Goal: Information Seeking & Learning: Learn about a topic

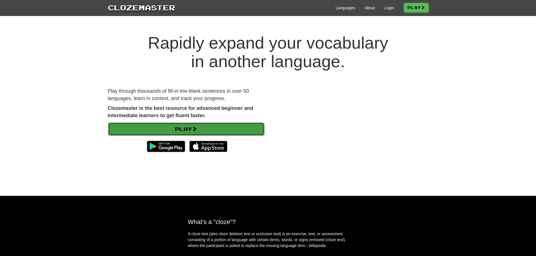
click at [210, 132] on link "Play" at bounding box center [186, 129] width 156 height 13
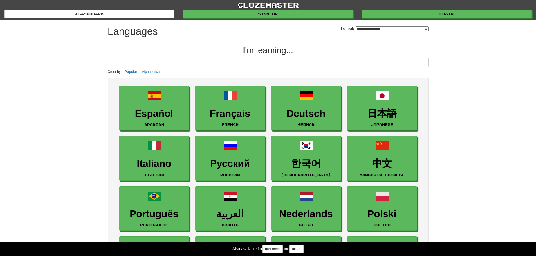
select select "*******"
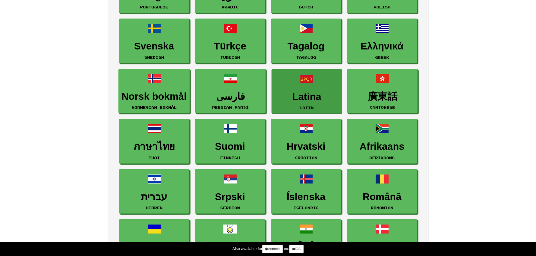
scroll to position [253, 0]
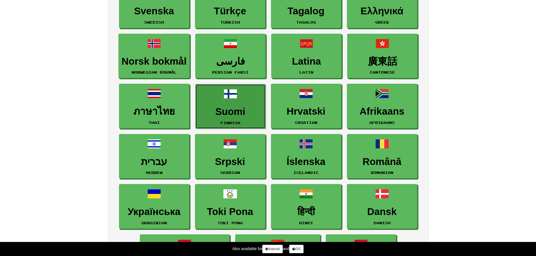
click at [224, 94] on span at bounding box center [231, 94] width 14 height 14
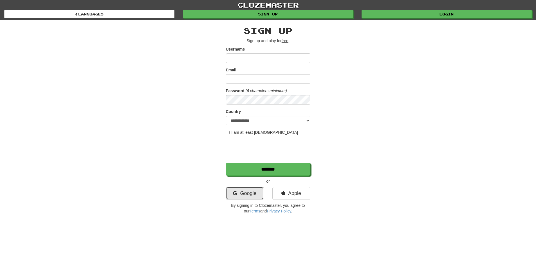
click at [252, 194] on link "Google" at bounding box center [245, 193] width 38 height 13
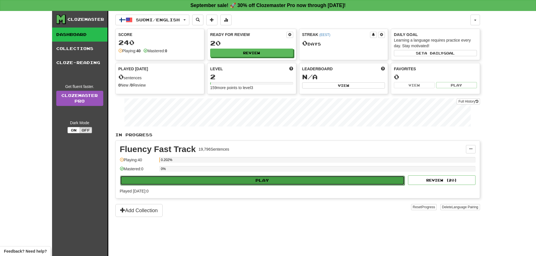
click at [254, 183] on button "Play" at bounding box center [262, 181] width 285 height 10
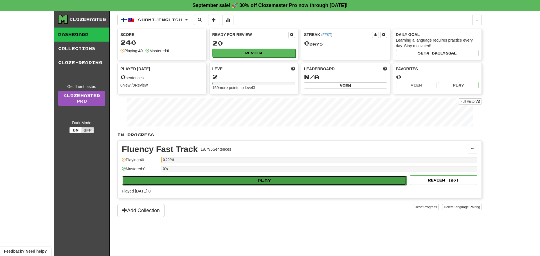
select select "**"
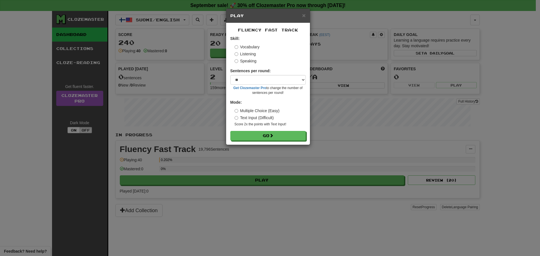
click at [265, 120] on label "Text Input (Difficult)" at bounding box center [254, 118] width 39 height 6
click at [266, 109] on label "Multiple Choice (Easy)" at bounding box center [257, 111] width 45 height 6
click at [265, 135] on button "Go" at bounding box center [268, 136] width 75 height 10
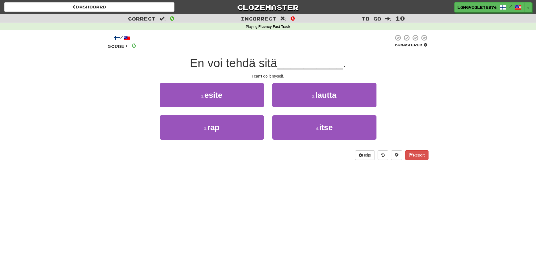
click at [323, 146] on div "4 . itse" at bounding box center [324, 131] width 113 height 32
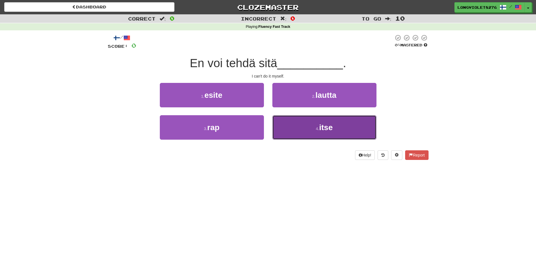
click at [327, 139] on button "4 . itse" at bounding box center [324, 127] width 104 height 24
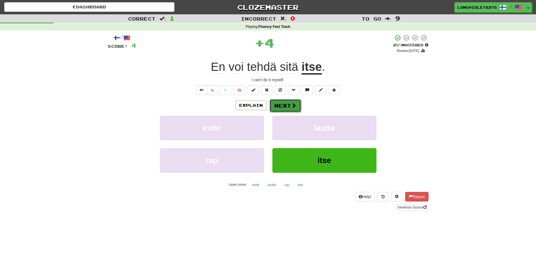
click at [287, 105] on button "Next" at bounding box center [285, 105] width 32 height 13
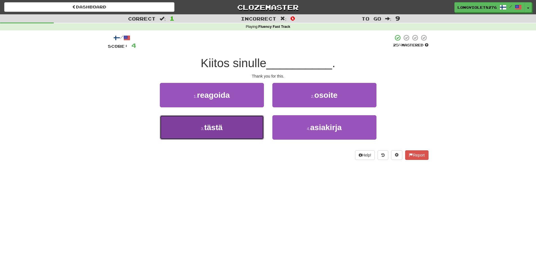
click at [215, 125] on span "tästä" at bounding box center [213, 127] width 18 height 9
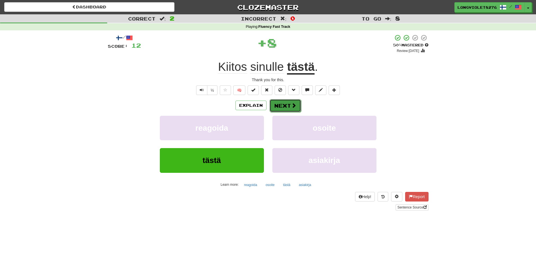
click at [293, 105] on span at bounding box center [293, 105] width 5 height 5
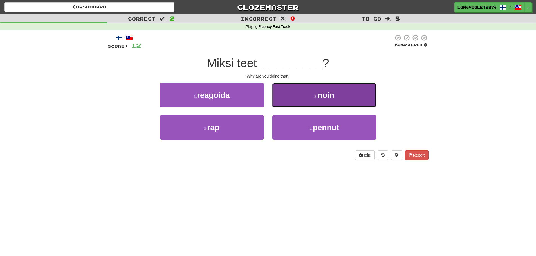
click at [311, 96] on button "2 . noin" at bounding box center [324, 95] width 104 height 24
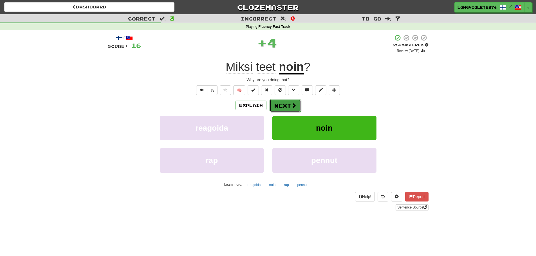
click at [287, 103] on button "Next" at bounding box center [285, 105] width 32 height 13
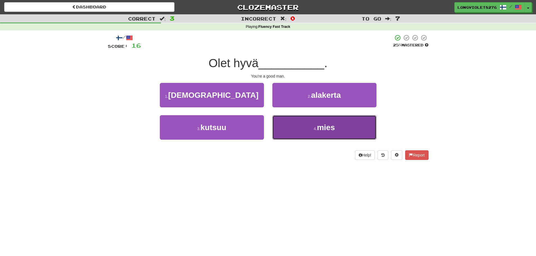
click at [297, 125] on button "4 . mies" at bounding box center [324, 127] width 104 height 24
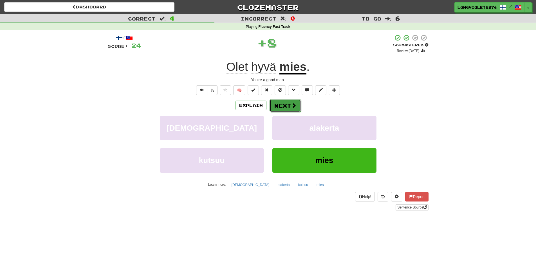
click at [277, 104] on button "Next" at bounding box center [285, 105] width 32 height 13
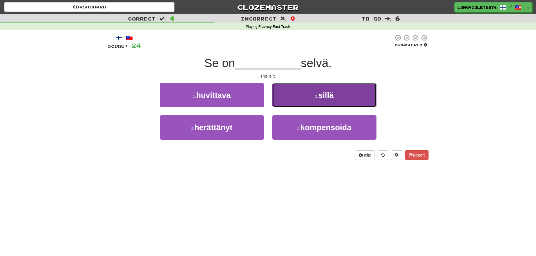
click at [315, 100] on button "2 . sillä" at bounding box center [324, 95] width 104 height 24
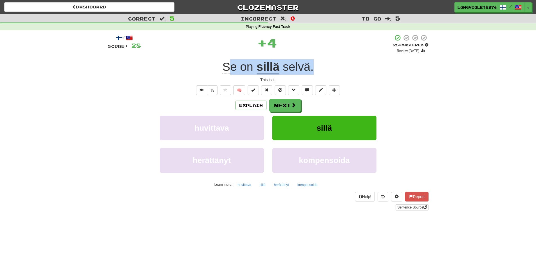
drag, startPoint x: 226, startPoint y: 65, endPoint x: 319, endPoint y: 66, distance: 92.3
click at [319, 66] on div "Se on sillä selvä ." at bounding box center [268, 66] width 321 height 15
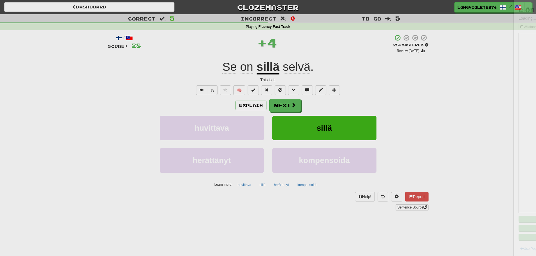
click at [322, 64] on div at bounding box center [268, 128] width 536 height 256
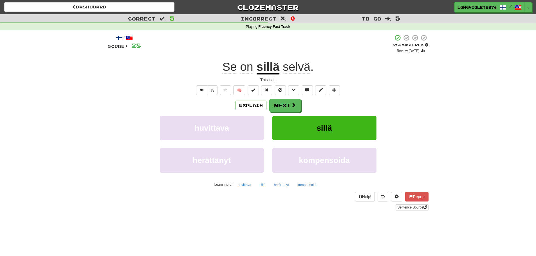
drag, startPoint x: 321, startPoint y: 64, endPoint x: 215, endPoint y: 62, distance: 106.1
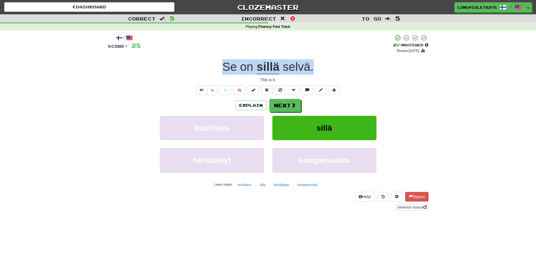
drag, startPoint x: 224, startPoint y: 63, endPoint x: 315, endPoint y: 69, distance: 91.3
click at [315, 69] on div "Se on sillä selvä ." at bounding box center [268, 66] width 321 height 15
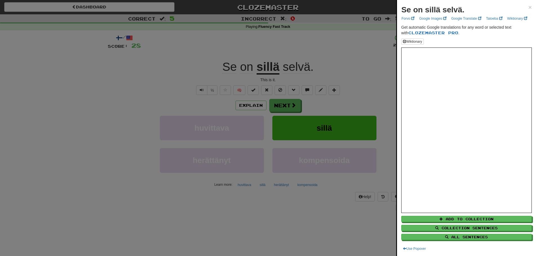
drag, startPoint x: 306, startPoint y: 69, endPoint x: 298, endPoint y: 59, distance: 12.8
click at [298, 59] on div at bounding box center [268, 128] width 536 height 256
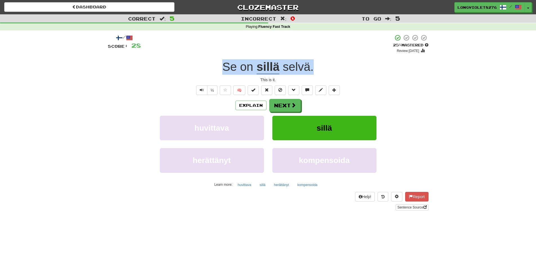
drag, startPoint x: 220, startPoint y: 61, endPoint x: 322, endPoint y: 66, distance: 102.2
click at [322, 66] on div "Se on sillä selvä ." at bounding box center [268, 66] width 321 height 15
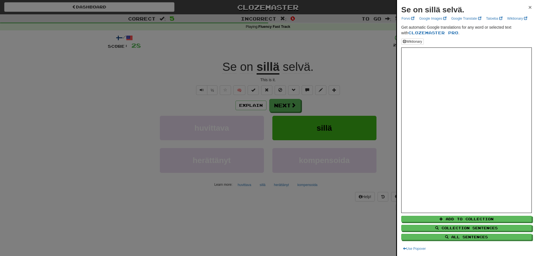
click at [525, 9] on div "Se on sillä selvä. ×" at bounding box center [466, 9] width 131 height 11
click at [528, 9] on span "×" at bounding box center [529, 7] width 3 height 6
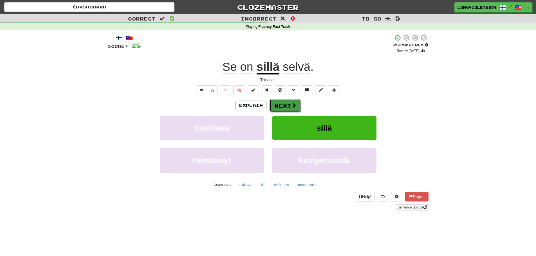
click at [288, 106] on button "Next" at bounding box center [285, 105] width 32 height 13
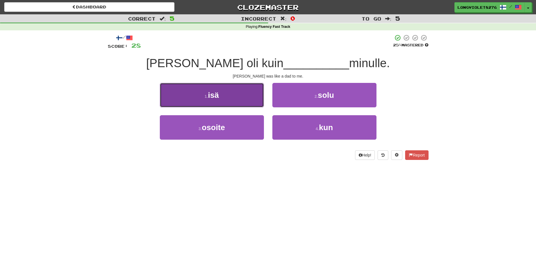
click at [226, 94] on button "1 . isä" at bounding box center [212, 95] width 104 height 24
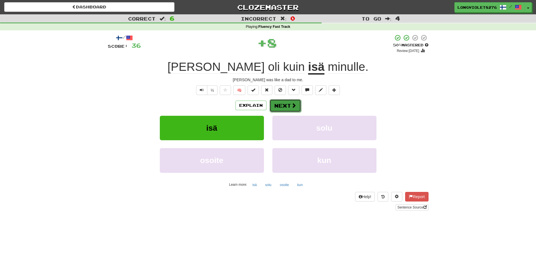
click at [281, 104] on button "Next" at bounding box center [285, 105] width 32 height 13
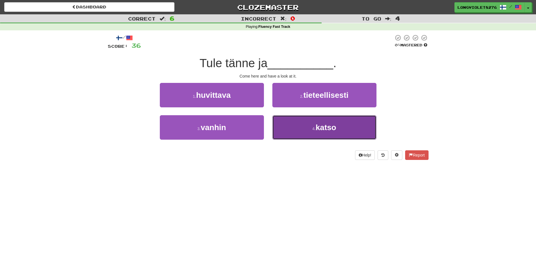
click at [324, 123] on span "katso" at bounding box center [326, 127] width 21 height 9
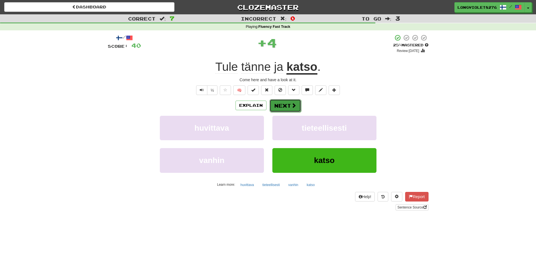
click at [269, 100] on button "Next" at bounding box center [285, 105] width 32 height 13
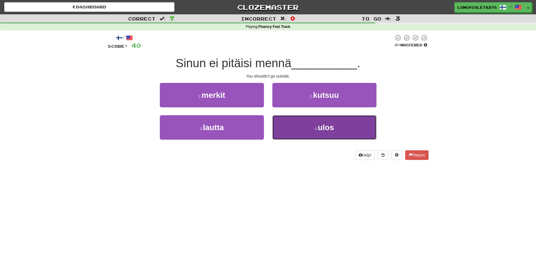
click at [336, 138] on button "4 . ulos" at bounding box center [324, 127] width 104 height 24
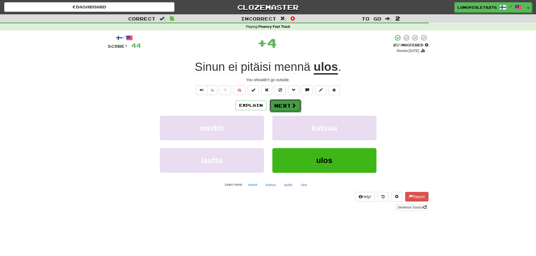
click at [289, 106] on button "Next" at bounding box center [285, 105] width 32 height 13
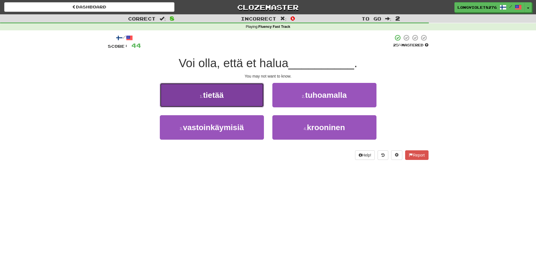
click at [216, 102] on button "1 . tietää" at bounding box center [212, 95] width 104 height 24
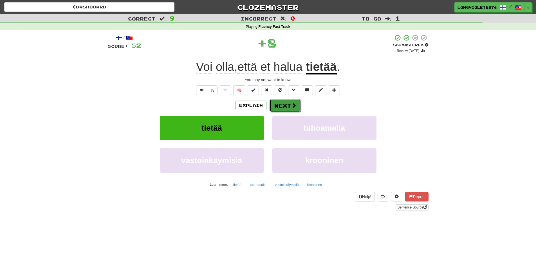
click at [284, 102] on button "Next" at bounding box center [285, 105] width 32 height 13
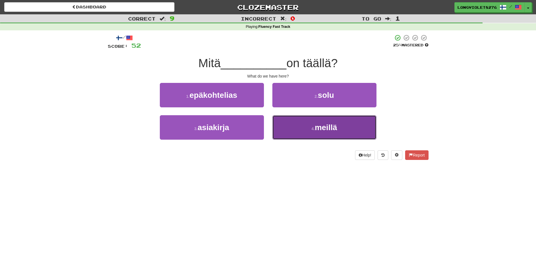
click at [302, 130] on button "4 . meillä" at bounding box center [324, 127] width 104 height 24
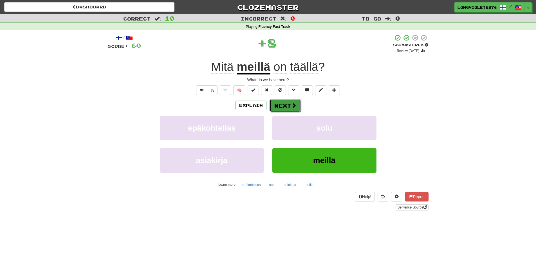
click at [287, 103] on button "Next" at bounding box center [285, 105] width 32 height 13
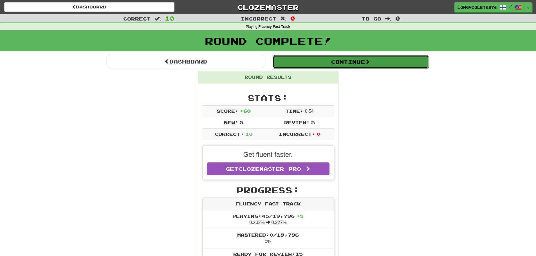
click at [353, 60] on button "Continue" at bounding box center [351, 61] width 156 height 13
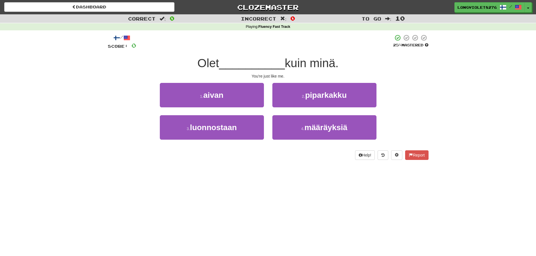
drag, startPoint x: 353, startPoint y: 60, endPoint x: 326, endPoint y: 67, distance: 28.0
click at [326, 67] on span "kuin minä." at bounding box center [312, 63] width 54 height 13
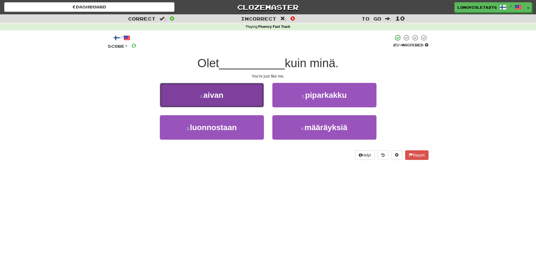
click at [229, 88] on button "1 . aivan" at bounding box center [212, 95] width 104 height 24
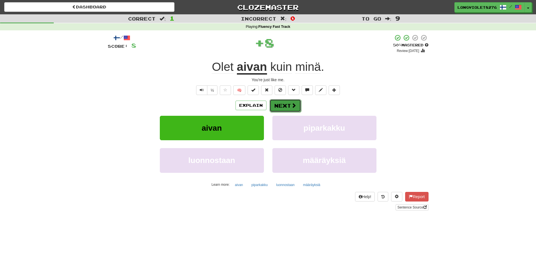
click at [292, 105] on span at bounding box center [293, 105] width 5 height 5
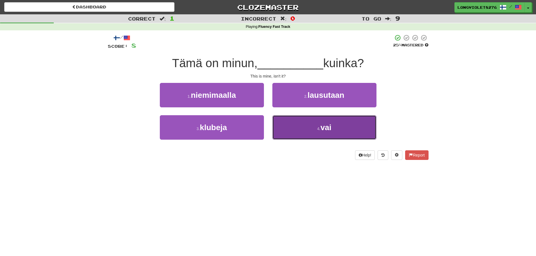
click at [323, 127] on span "vai" at bounding box center [325, 127] width 11 height 9
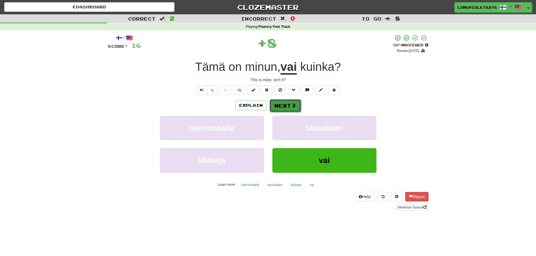
click at [287, 101] on button "Next" at bounding box center [285, 105] width 32 height 13
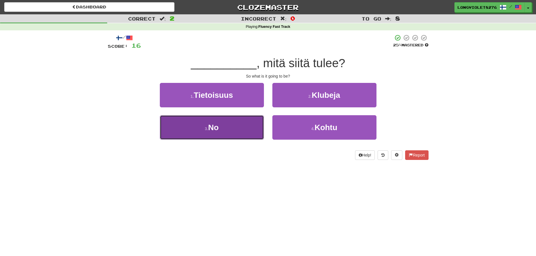
click at [231, 131] on button "3 . No" at bounding box center [212, 127] width 104 height 24
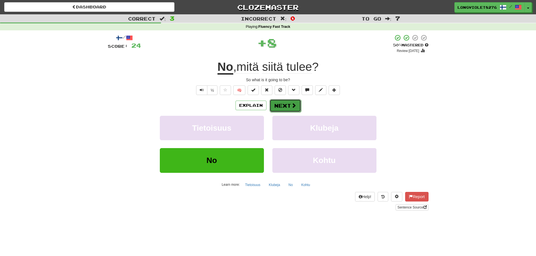
click at [288, 104] on button "Next" at bounding box center [285, 105] width 32 height 13
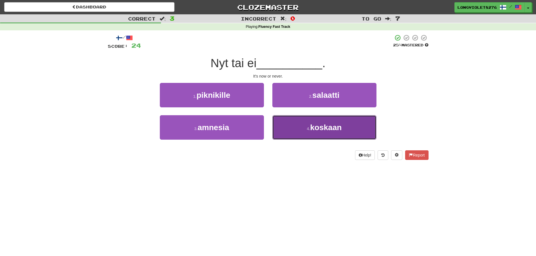
click at [336, 140] on button "4 . koskaan" at bounding box center [324, 127] width 104 height 24
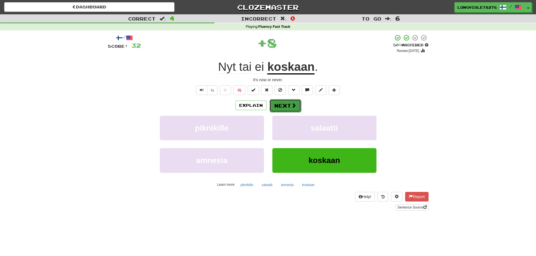
click at [284, 108] on button "Next" at bounding box center [285, 105] width 32 height 13
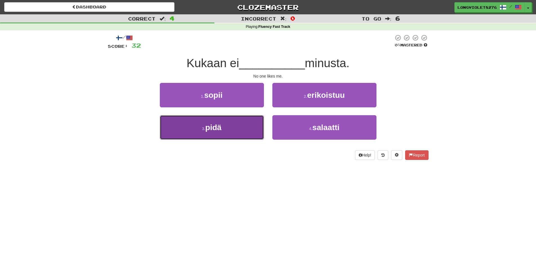
click at [248, 126] on button "3 . pidä" at bounding box center [212, 127] width 104 height 24
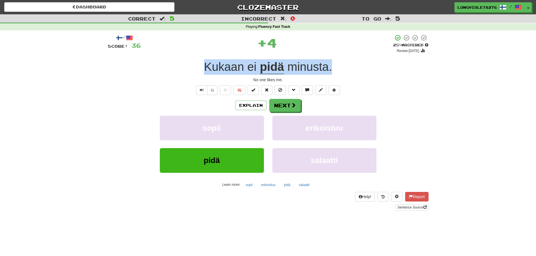
drag, startPoint x: 192, startPoint y: 73, endPoint x: 351, endPoint y: 64, distance: 159.7
click at [351, 64] on div "Kukaan ei pidä minusta ." at bounding box center [268, 66] width 321 height 15
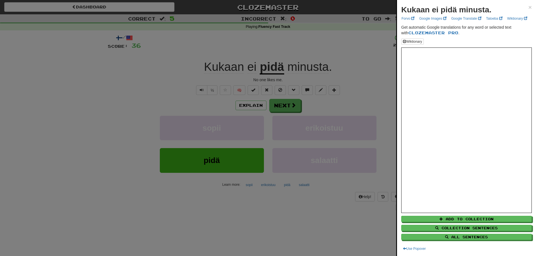
click at [83, 45] on div at bounding box center [268, 128] width 536 height 256
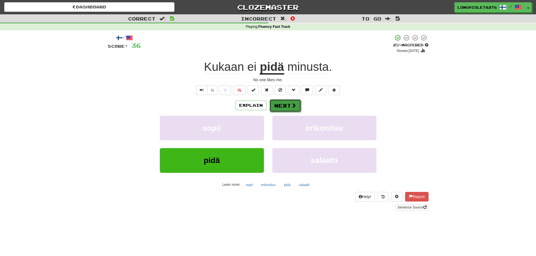
click at [277, 102] on button "Next" at bounding box center [285, 105] width 32 height 13
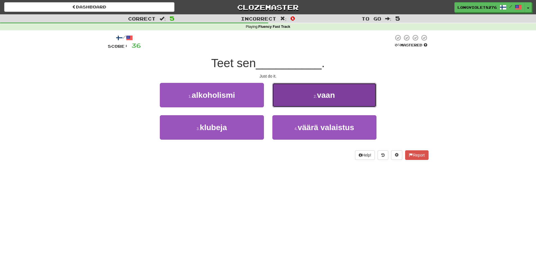
click at [285, 97] on button "2 . vaan" at bounding box center [324, 95] width 104 height 24
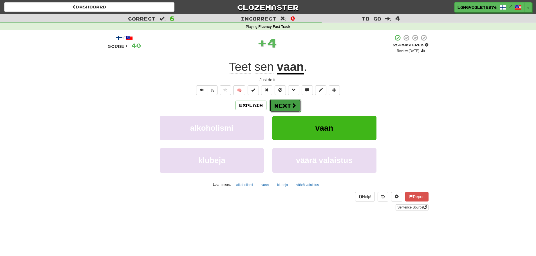
click at [280, 106] on button "Next" at bounding box center [285, 105] width 32 height 13
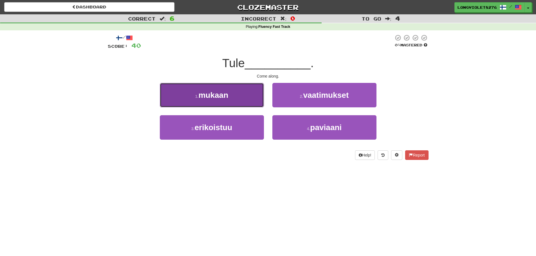
click at [213, 99] on span "mukaan" at bounding box center [213, 95] width 30 height 9
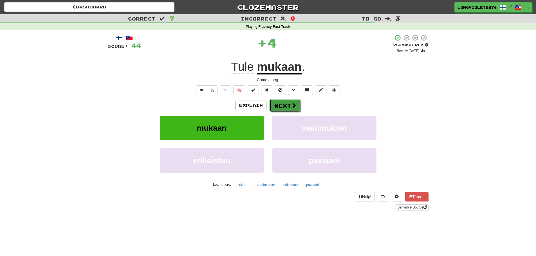
click at [294, 105] on span at bounding box center [293, 105] width 5 height 5
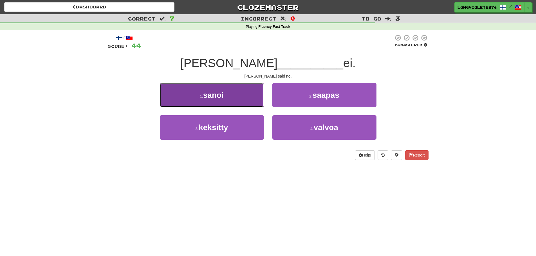
click at [199, 94] on button "1 . sanoi" at bounding box center [212, 95] width 104 height 24
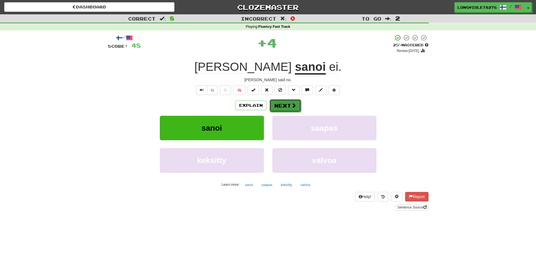
click at [291, 106] on span at bounding box center [293, 105] width 5 height 5
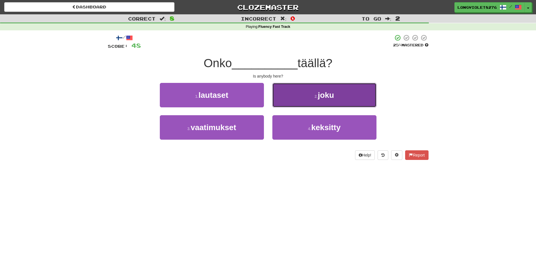
click at [339, 96] on button "2 . joku" at bounding box center [324, 95] width 104 height 24
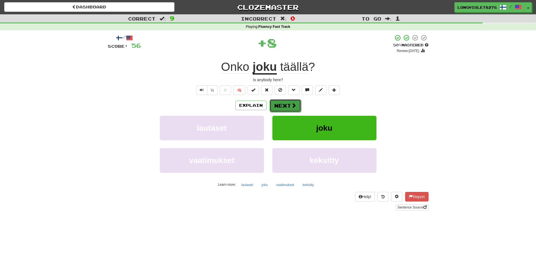
click at [282, 104] on button "Next" at bounding box center [285, 105] width 32 height 13
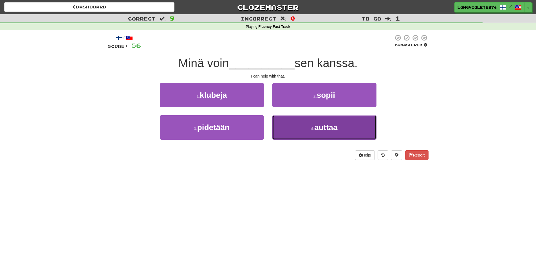
click at [320, 125] on span "auttaa" at bounding box center [325, 127] width 23 height 9
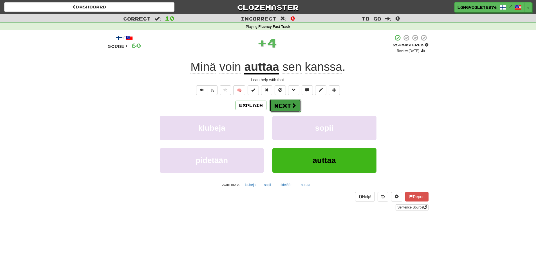
click at [285, 104] on button "Next" at bounding box center [285, 105] width 32 height 13
